Goal: Task Accomplishment & Management: Manage account settings

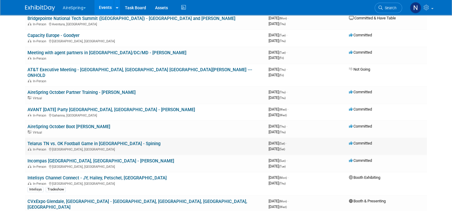
scroll to position [149, 0]
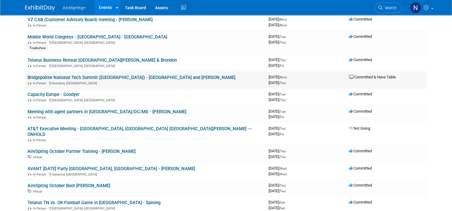
click at [87, 73] on td "Bridgepointe National Tech Summit ([GEOGRAPHIC_DATA]) - [GEOGRAPHIC_DATA] and […" at bounding box center [145, 80] width 241 height 17
click at [87, 75] on link "Bridgepointe National Tech Summit ([GEOGRAPHIC_DATA]) - [GEOGRAPHIC_DATA] and […" at bounding box center [131, 77] width 208 height 5
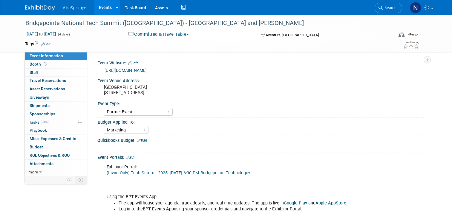
select select "Partner Event"
select select "Marketing"
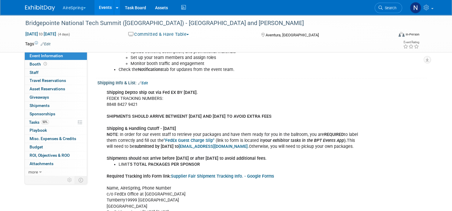
scroll to position [209, 0]
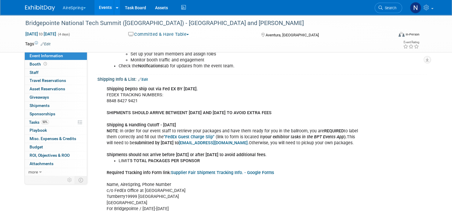
click at [223, 173] on link "Supplier Fair Shipment Tracking Info. - Google Forms" at bounding box center [222, 173] width 103 height 5
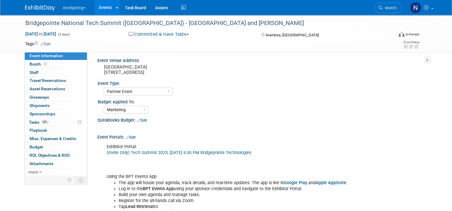
scroll to position [0, 0]
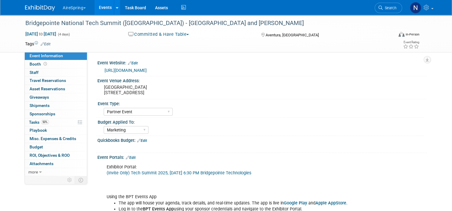
click at [147, 72] on link "https://www.bptevents.net/e/tech-summit-20250" at bounding box center [126, 70] width 42 height 5
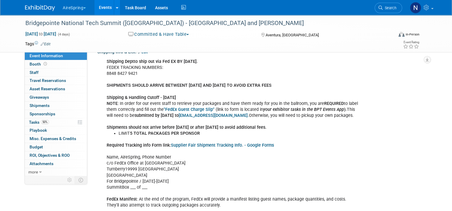
scroll to position [269, 0]
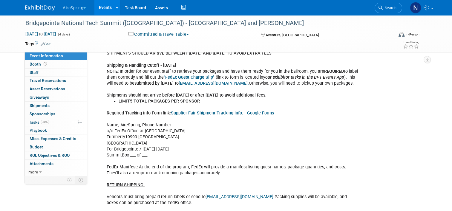
click at [213, 112] on link "Supplier Fair Shipment Tracking Info. - Google Forms" at bounding box center [222, 113] width 103 height 5
click at [45, 66] on link "Booth" at bounding box center [56, 64] width 62 height 8
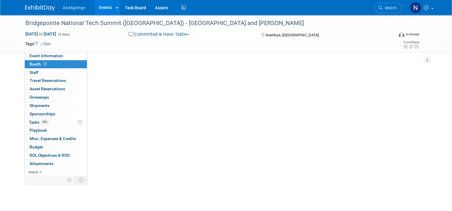
scroll to position [0, 0]
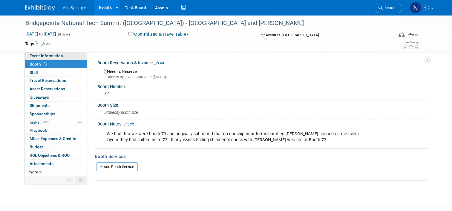
click at [45, 58] on span "Event Information" at bounding box center [46, 55] width 33 height 5
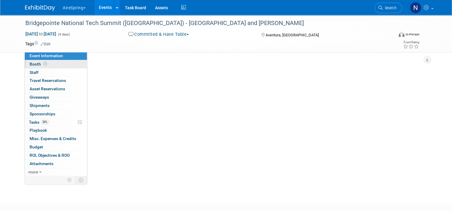
select select "Partner Event"
select select "Marketing"
